Goal: Task Accomplishment & Management: Use online tool/utility

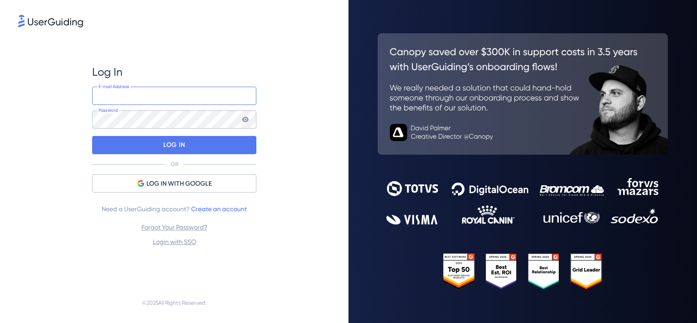
type input "[EMAIL_ADDRESS][DOMAIN_NAME]"
click at [205, 147] on div "LOG IN" at bounding box center [174, 145] width 164 height 18
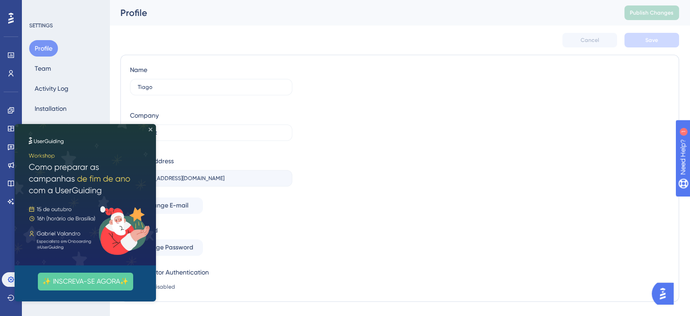
click at [151, 128] on icon "Close Preview" at bounding box center [151, 130] width 4 height 4
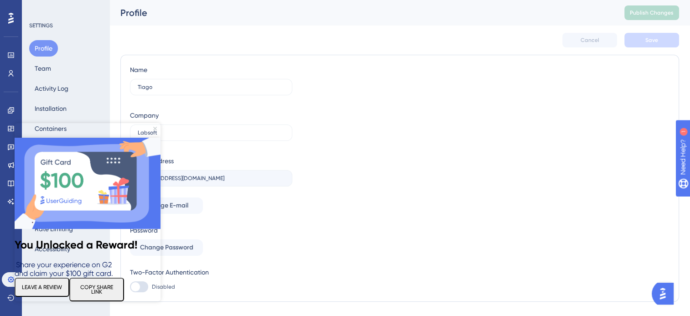
click at [155, 128] on icon "Close Preview" at bounding box center [155, 129] width 4 height 4
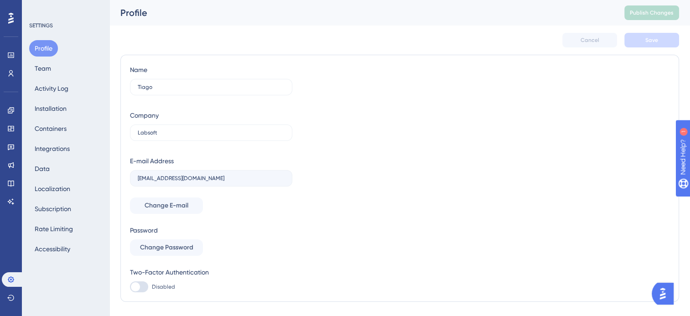
click at [248, 39] on div "Cancel Save" at bounding box center [399, 40] width 559 height 29
click at [57, 118] on div "Profile Team Activity Log Installation Containers Integrations Data Localizatio…" at bounding box center [66, 148] width 74 height 217
click at [97, 64] on div "Profile Team Activity Log Installation Containers Integrations Data Localizatio…" at bounding box center [66, 148] width 74 height 217
click at [195, 42] on div "Cancel Save" at bounding box center [399, 40] width 559 height 29
click at [115, 63] on div "Performance Users Engagement Widgets Feedback Product Updates Knowledge Base AI…" at bounding box center [400, 162] width 581 height 324
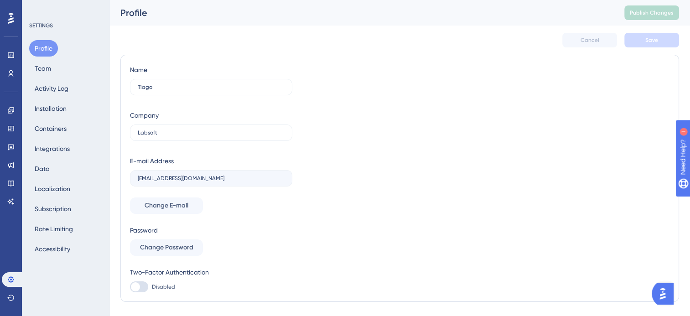
click at [80, 264] on div "SETTINGS Profile Team Activity Log Installation Containers Integrations Data Lo…" at bounding box center [66, 158] width 88 height 316
click at [10, 130] on icon at bounding box center [10, 128] width 7 height 7
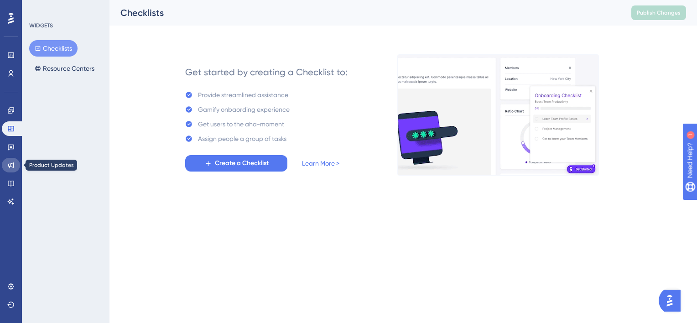
click at [11, 165] on icon at bounding box center [10, 165] width 7 height 7
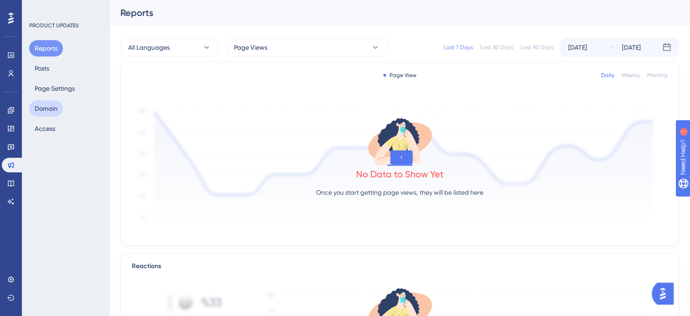
click at [45, 108] on button "Domain" at bounding box center [46, 108] width 34 height 16
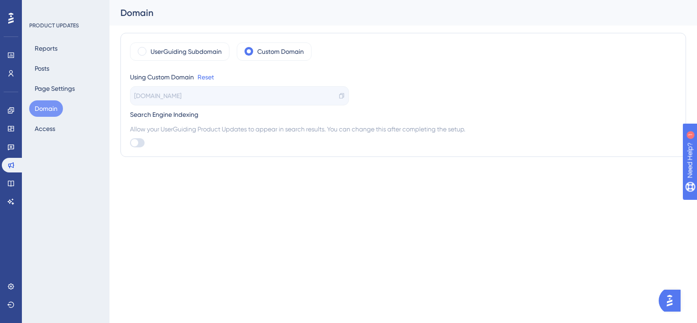
click at [66, 165] on div "PRODUCT UPDATES Reports Posts Page Settings Domain Access" at bounding box center [66, 161] width 88 height 323
click at [7, 184] on icon at bounding box center [10, 183] width 7 height 7
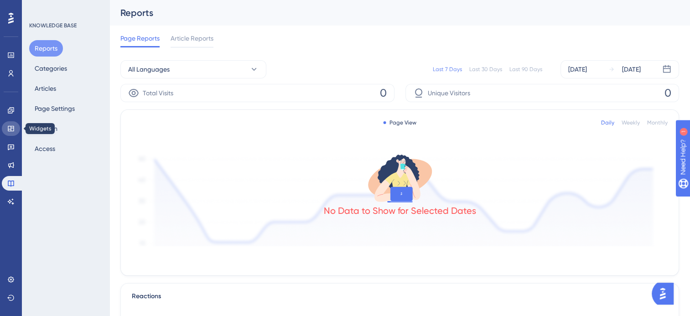
click at [8, 126] on icon at bounding box center [11, 128] width 6 height 5
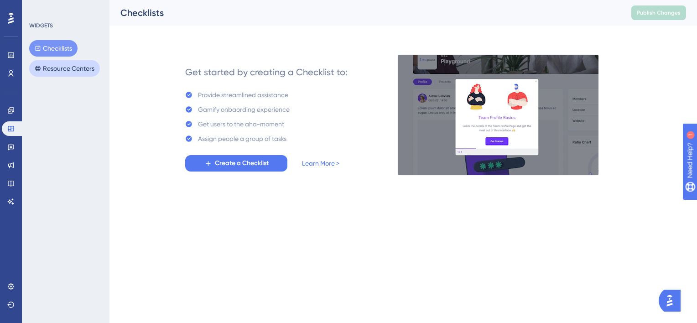
click at [48, 75] on button "Resource Centers" at bounding box center [64, 68] width 71 height 16
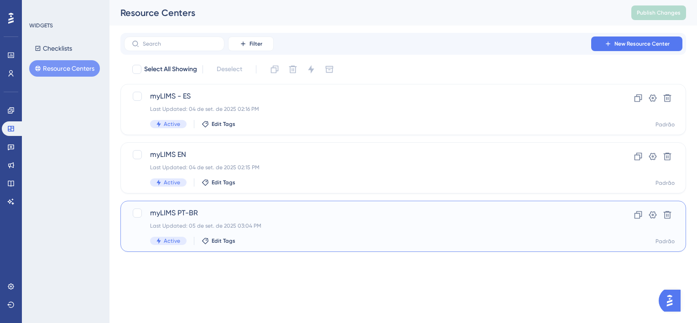
click at [234, 209] on span "myLIMS PT-BR" at bounding box center [366, 213] width 433 height 11
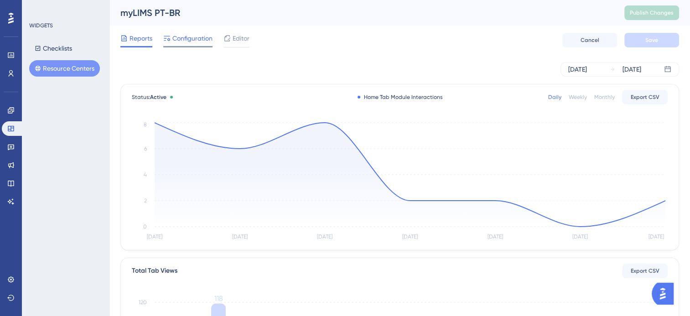
click at [205, 35] on span "Configuration" at bounding box center [192, 38] width 40 height 11
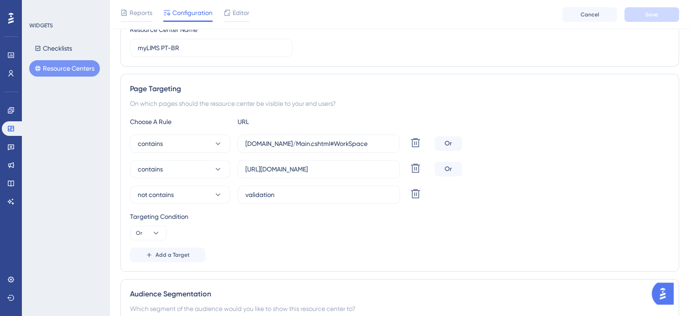
scroll to position [85, 0]
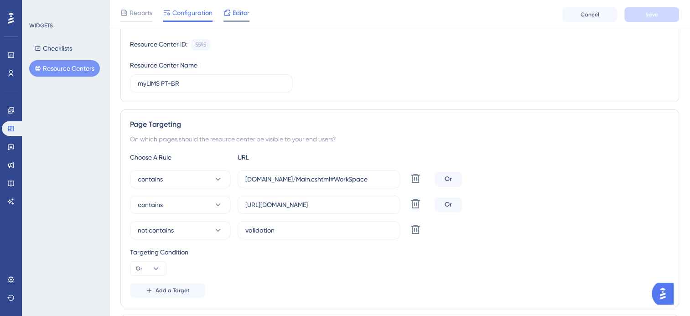
click at [250, 13] on span "Editor" at bounding box center [241, 12] width 17 height 11
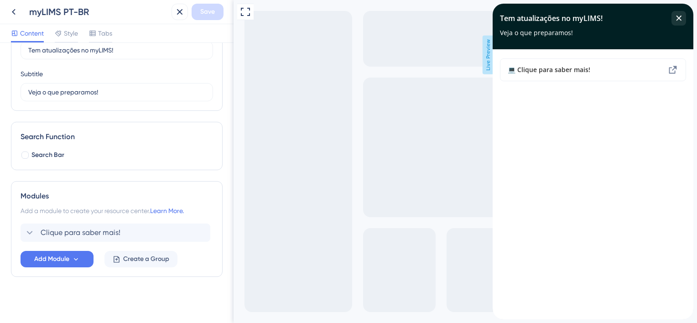
scroll to position [56, 0]
click at [89, 259] on button "Add Module" at bounding box center [57, 259] width 73 height 16
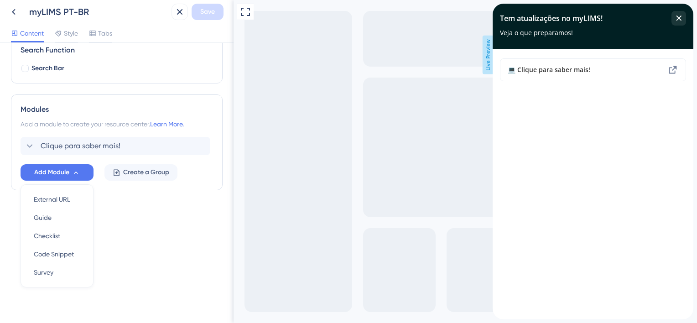
click at [111, 253] on div "Resource Center Header Title Tem atualizações no myLIMS! 1 Tem atualizações no …" at bounding box center [117, 183] width 234 height 280
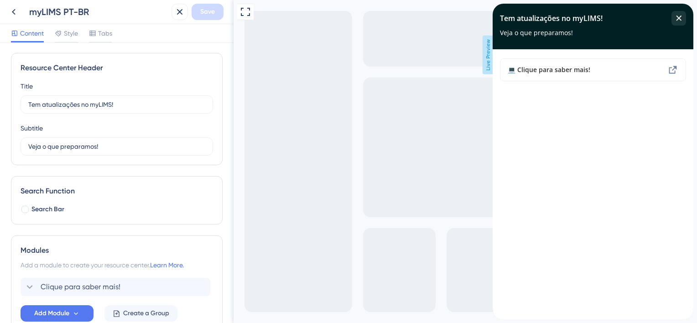
scroll to position [0, 0]
click at [62, 32] on icon at bounding box center [58, 33] width 7 height 7
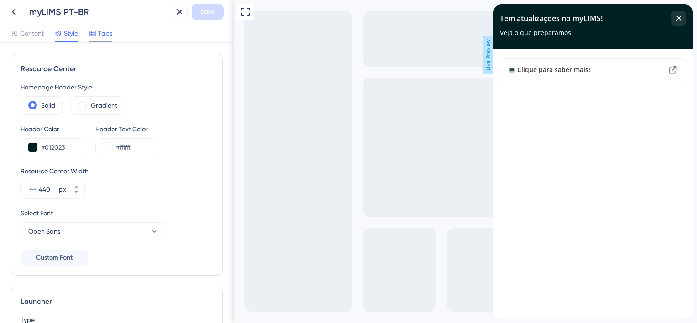
click at [101, 34] on span "Tabs" at bounding box center [105, 33] width 14 height 11
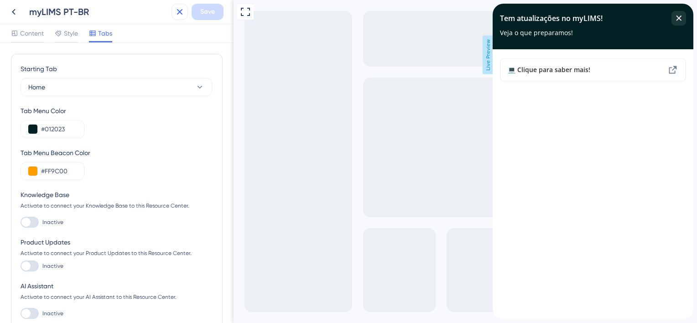
click at [177, 16] on icon at bounding box center [179, 11] width 11 height 11
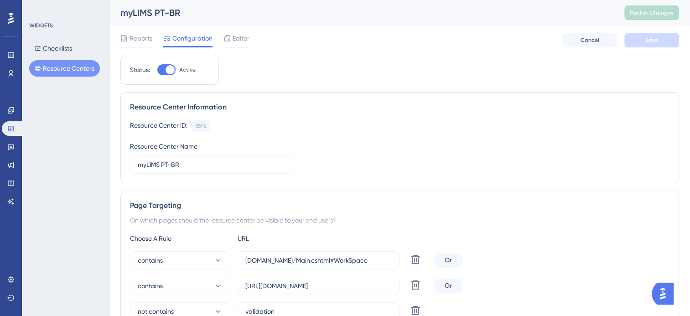
click at [66, 137] on div "WIDGETS Checklists Resource Centers" at bounding box center [66, 158] width 88 height 316
click at [12, 20] on icon at bounding box center [10, 18] width 5 height 12
click at [9, 15] on icon at bounding box center [10, 18] width 5 height 11
click at [11, 50] on link at bounding box center [11, 55] width 18 height 15
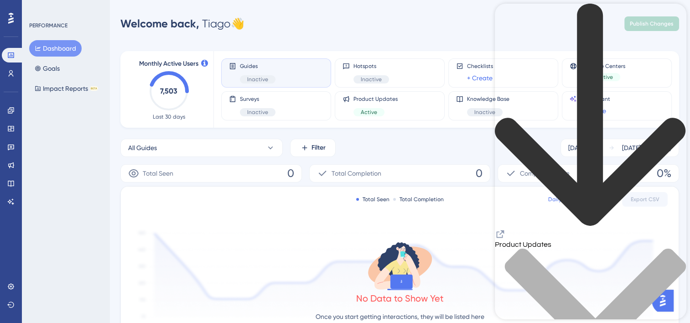
scroll to position [91, 0]
